Goal: Information Seeking & Learning: Learn about a topic

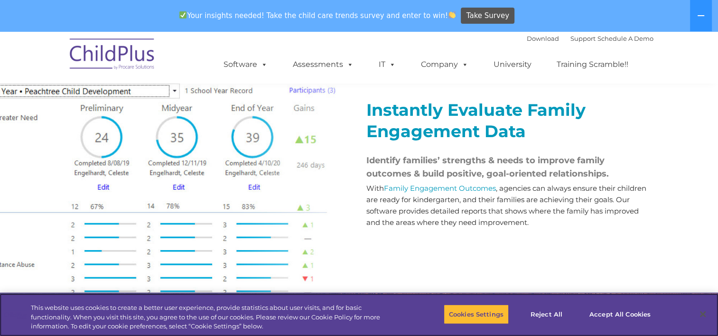
scroll to position [1095, 0]
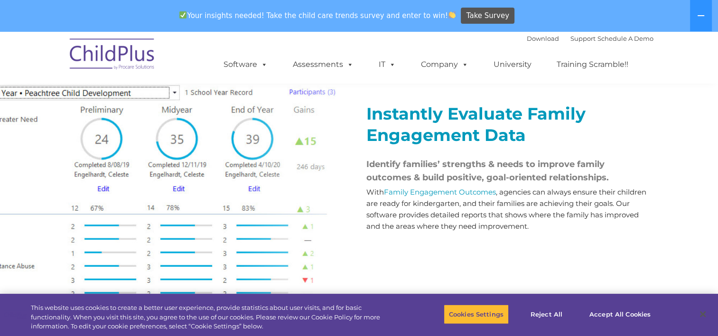
click at [225, 173] on div "Instantly Evaluate Family Engagement Data Identify families’ strengths & needs …" at bounding box center [359, 161] width 718 height 271
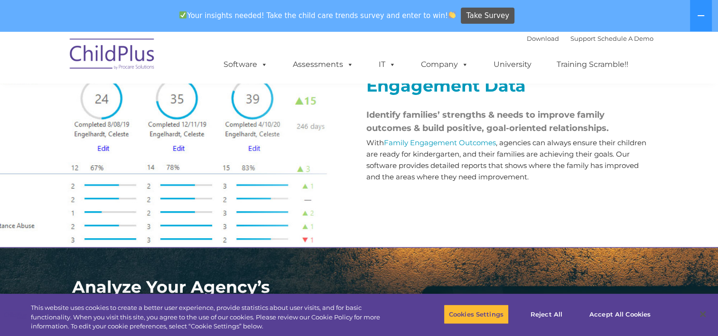
scroll to position [1145, 0]
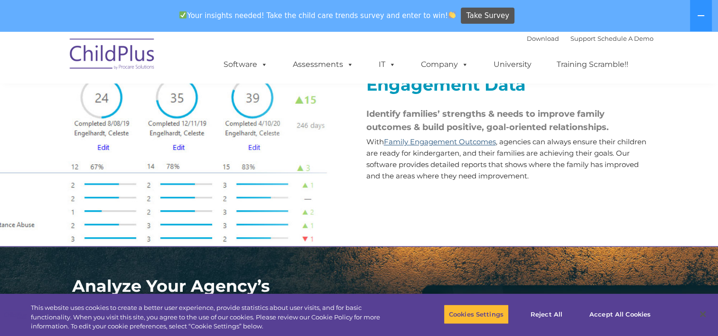
click at [418, 146] on link "Family Engagement Outcomes" at bounding box center [440, 141] width 112 height 9
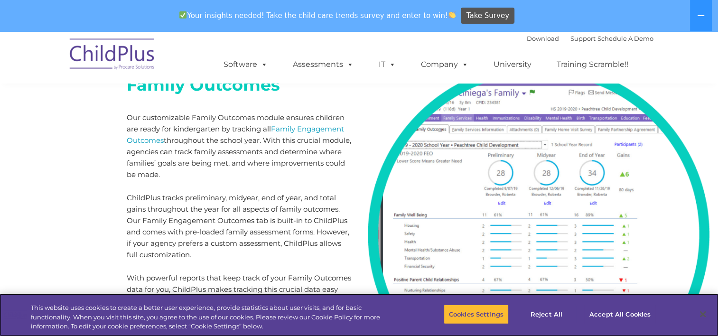
scroll to position [5386, 0]
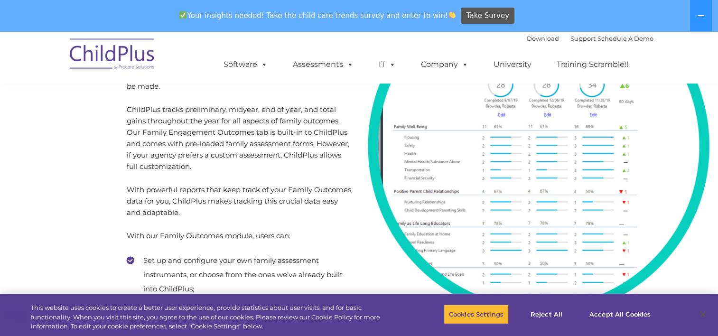
click at [535, 158] on img at bounding box center [538, 146] width 345 height 345
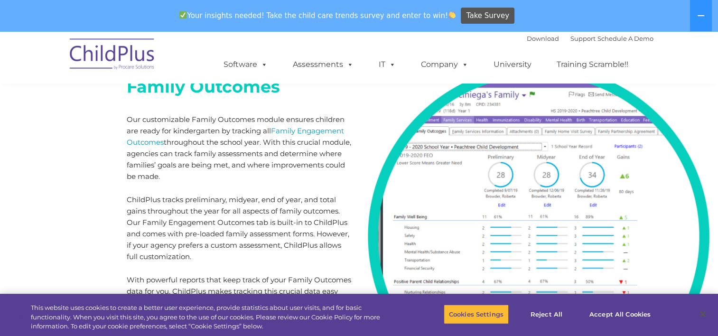
scroll to position [5393, 0]
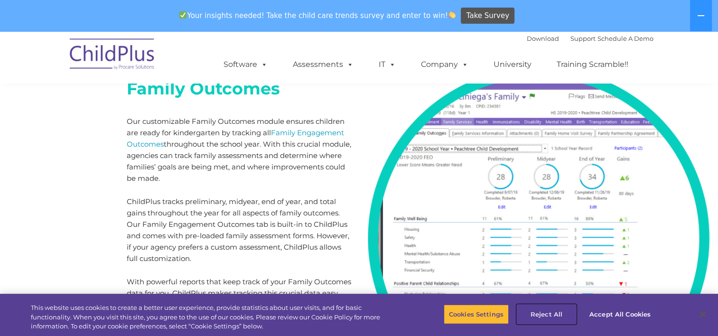
click at [548, 316] on button "Reject All" at bounding box center [546, 314] width 59 height 20
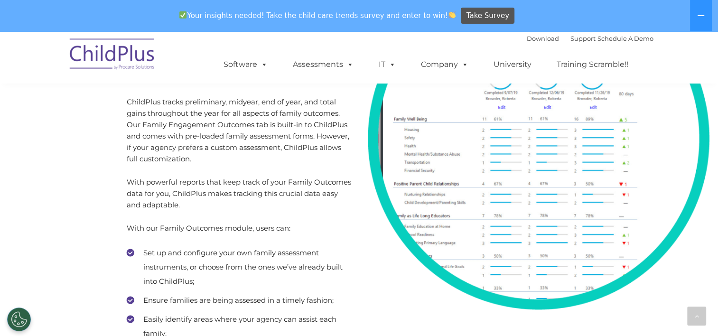
scroll to position [5494, 0]
